Goal: Task Accomplishment & Management: Use online tool/utility

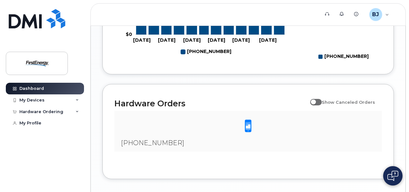
scroll to position [440, 0]
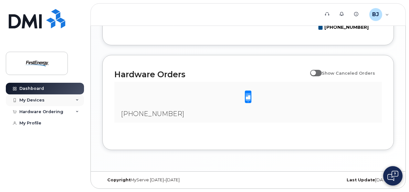
click at [37, 98] on div "My Devices" at bounding box center [31, 100] width 25 height 5
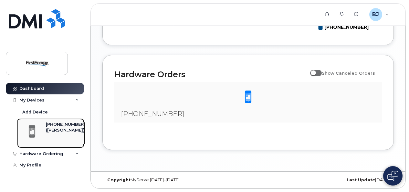
click at [55, 131] on div "([PERSON_NAME])" at bounding box center [65, 130] width 39 height 6
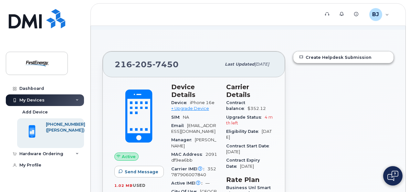
scroll to position [42, 0]
click at [188, 107] on link "+ Upgrade Device" at bounding box center [190, 108] width 38 height 5
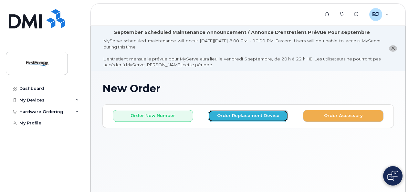
click at [238, 120] on button "Order Replacement Device" at bounding box center [248, 116] width 80 height 12
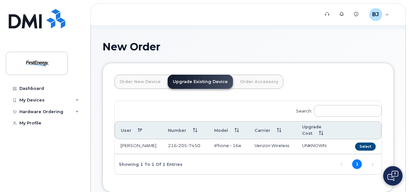
scroll to position [58, 0]
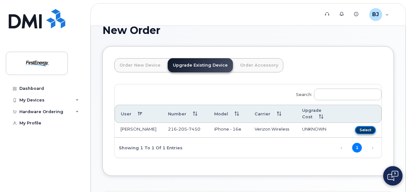
click at [367, 126] on button "Select" at bounding box center [365, 130] width 21 height 8
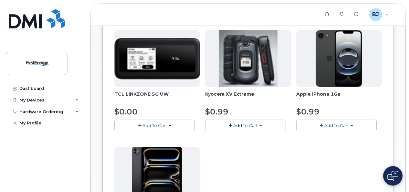
scroll to position [91, 0]
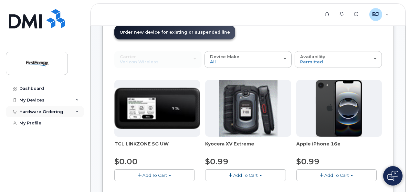
click at [27, 108] on div "Hardware Ordering" at bounding box center [45, 112] width 78 height 12
click at [28, 102] on div "My Devices" at bounding box center [31, 100] width 25 height 5
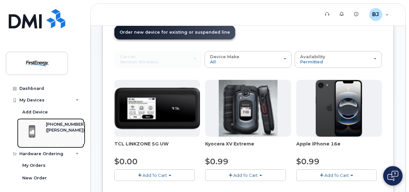
click at [52, 127] on div "[PHONE_NUMBER]" at bounding box center [65, 125] width 39 height 6
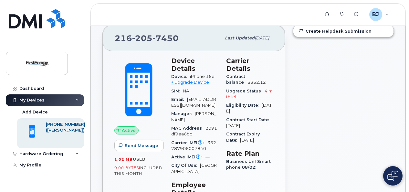
scroll to position [70, 0]
